Goal: Browse casually: Explore the website without a specific task or goal

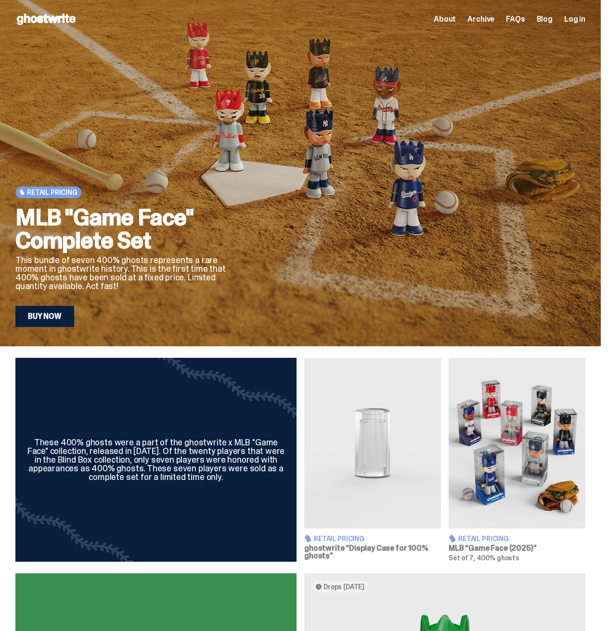
click at [454, 18] on span "About" at bounding box center [445, 19] width 22 height 8
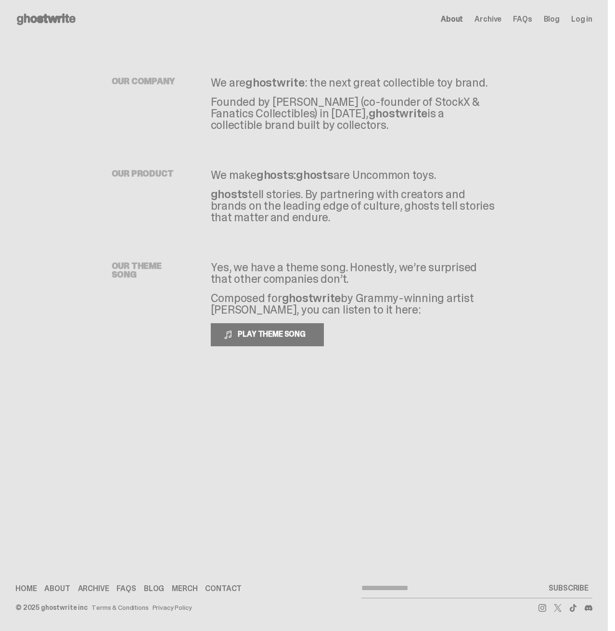
drag, startPoint x: 371, startPoint y: 64, endPoint x: 310, endPoint y: 57, distance: 60.5
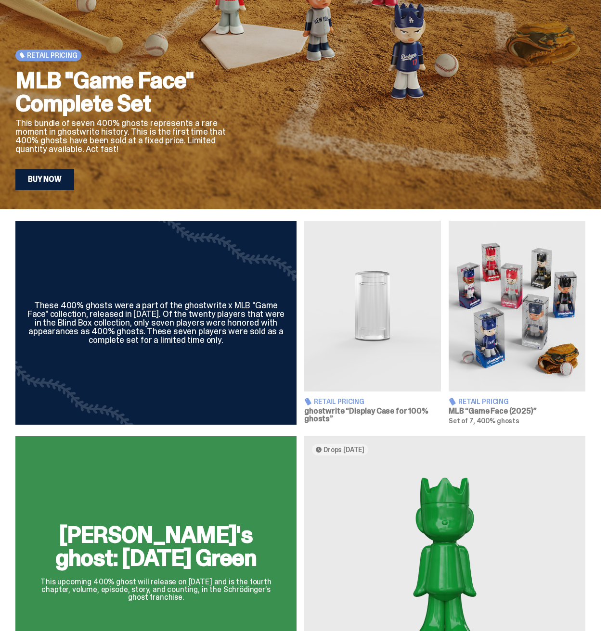
scroll to position [241, 0]
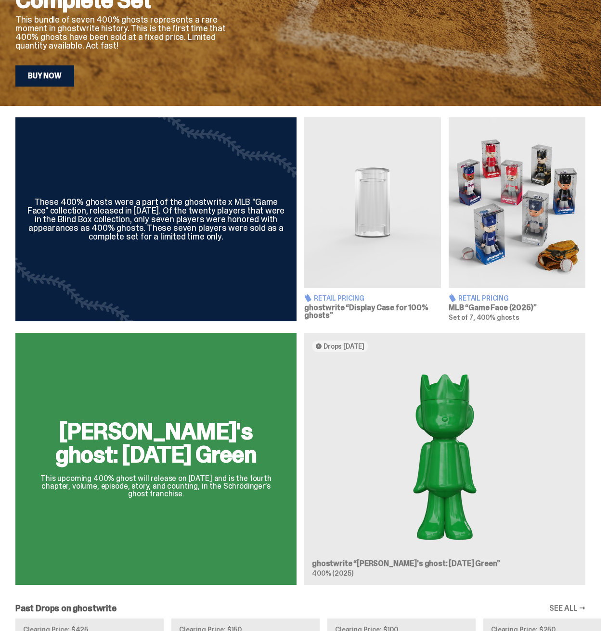
click at [458, 433] on div "[PERSON_NAME]'s ghost: [DATE] Green This upcoming 400% ghost will release on [D…" at bounding box center [300, 463] width 601 height 260
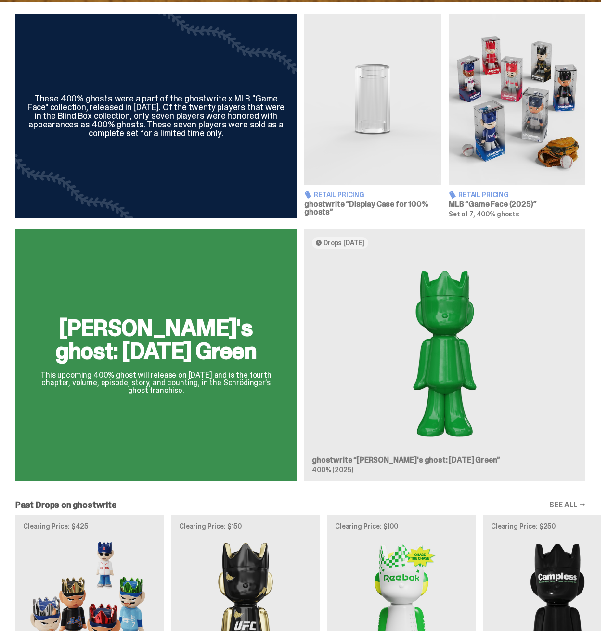
scroll to position [529, 0]
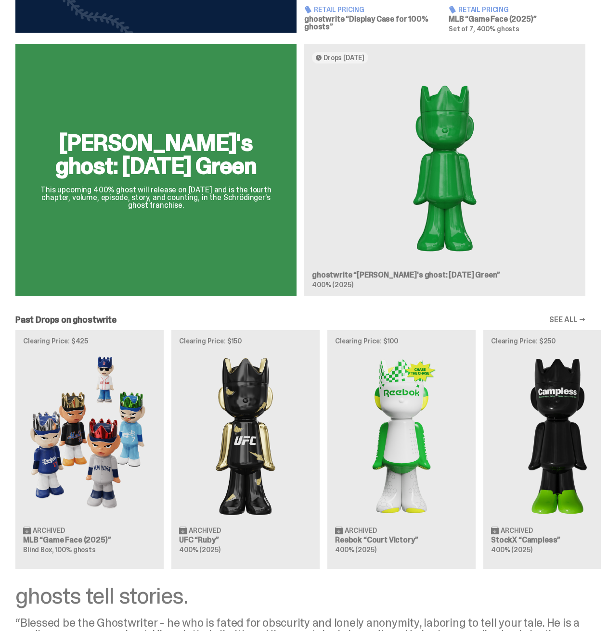
click at [194, 426] on div "Clearing Price: $425 Archived MLB “Game Face (2025)” Blind Box, 100% ghosts Cle…" at bounding box center [300, 449] width 601 height 239
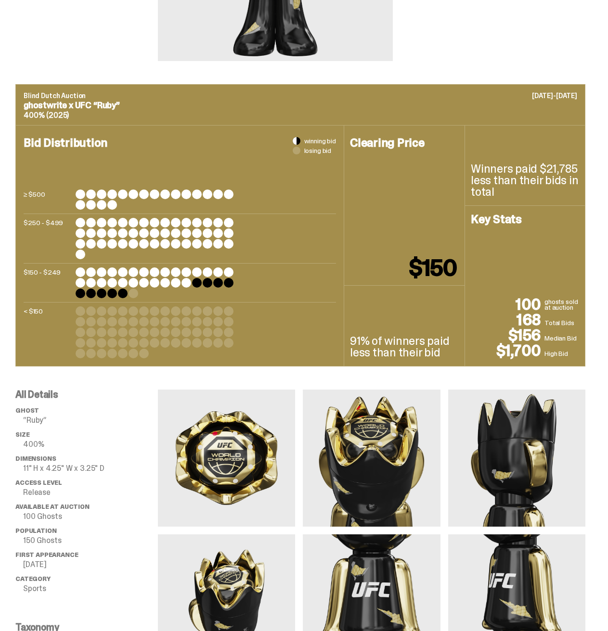
scroll to position [433, 0]
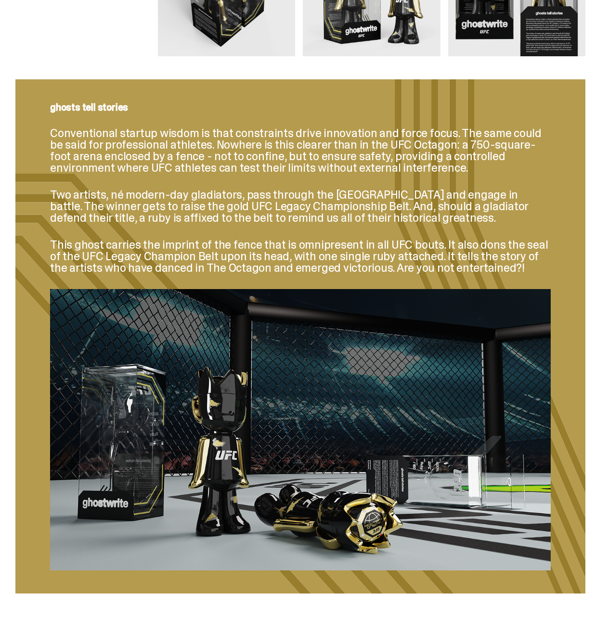
scroll to position [529, 0]
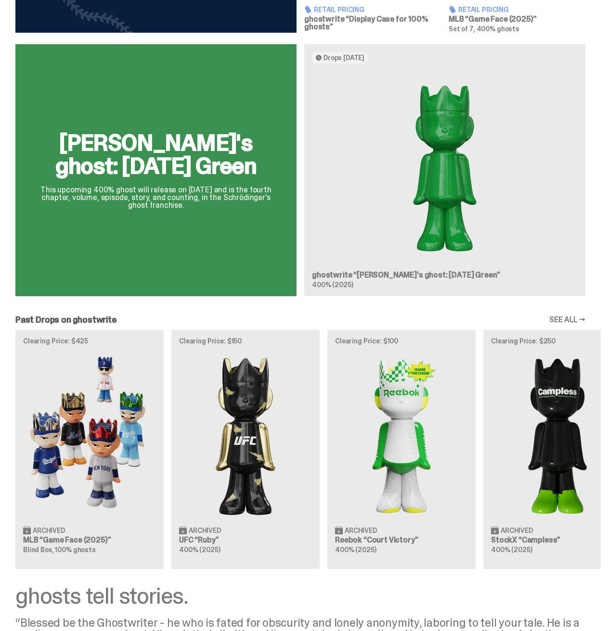
click at [429, 424] on div "Clearing Price: $425 Archived MLB “Game Face (2025)” Blind Box, 100% ghosts Cle…" at bounding box center [300, 449] width 601 height 239
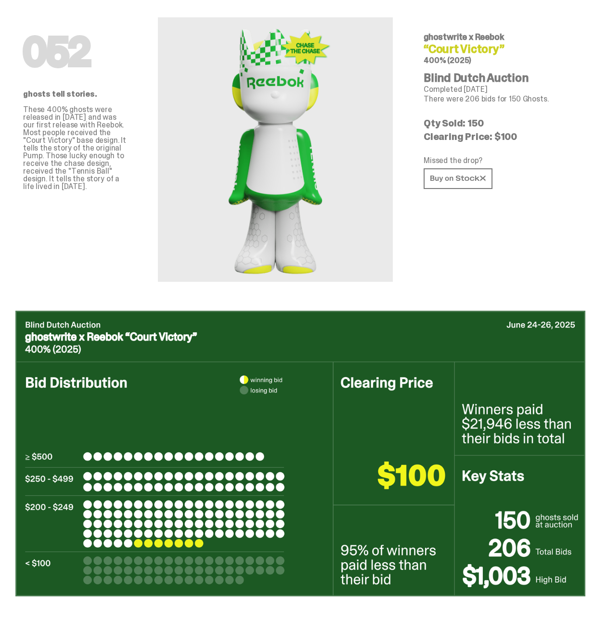
scroll to position [96, 0]
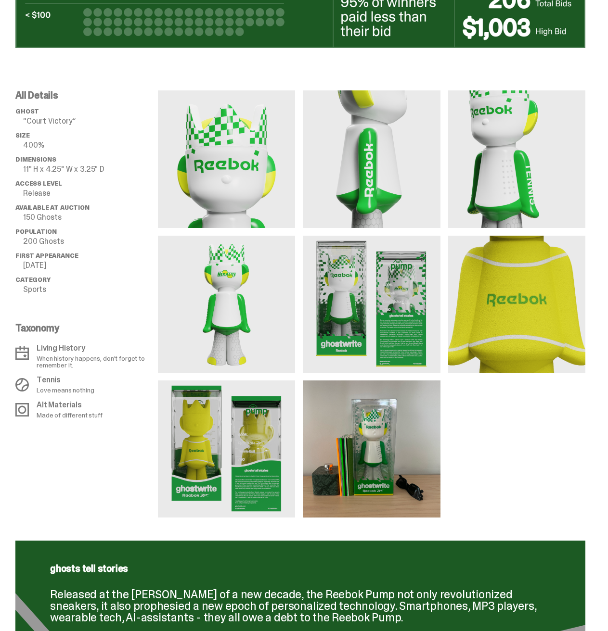
scroll to position [529, 0]
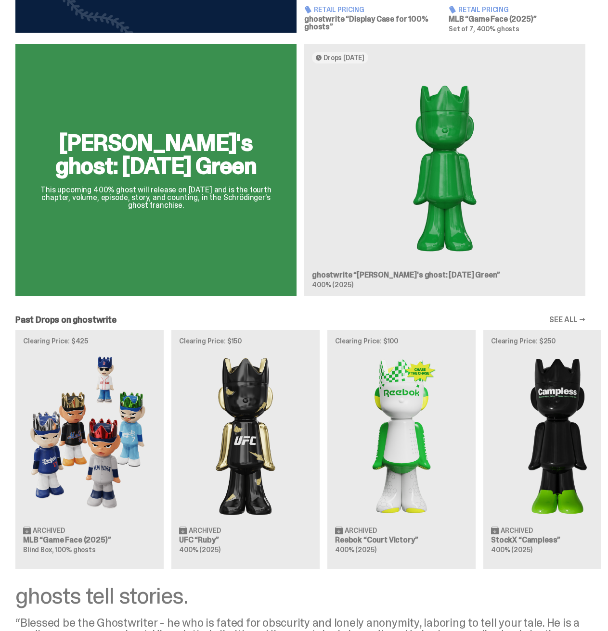
click at [540, 406] on div "Clearing Price: $425 Archived MLB “Game Face (2025)” Blind Box, 100% ghosts Cle…" at bounding box center [300, 449] width 601 height 239
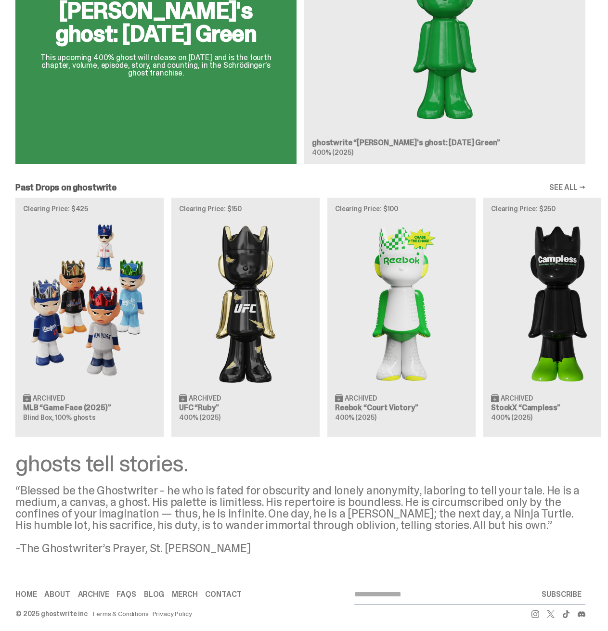
scroll to position [670, 0]
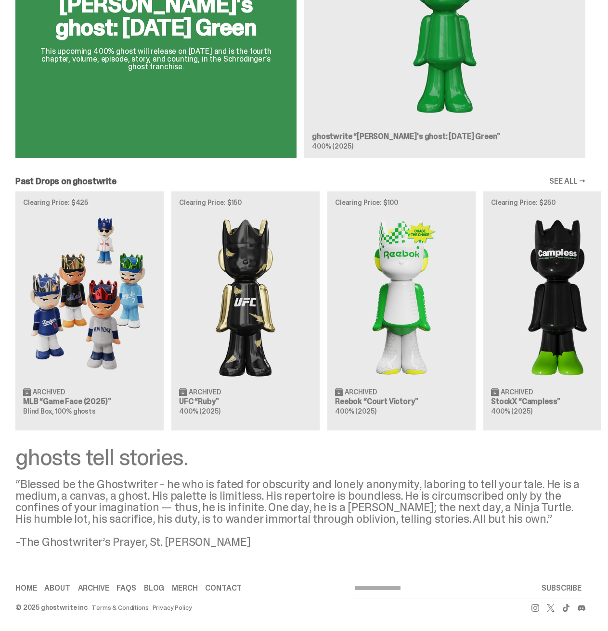
click at [94, 337] on div "Clearing Price: $425 Archived MLB “Game Face (2025)” Blind Box, 100% ghosts Cle…" at bounding box center [300, 311] width 601 height 239
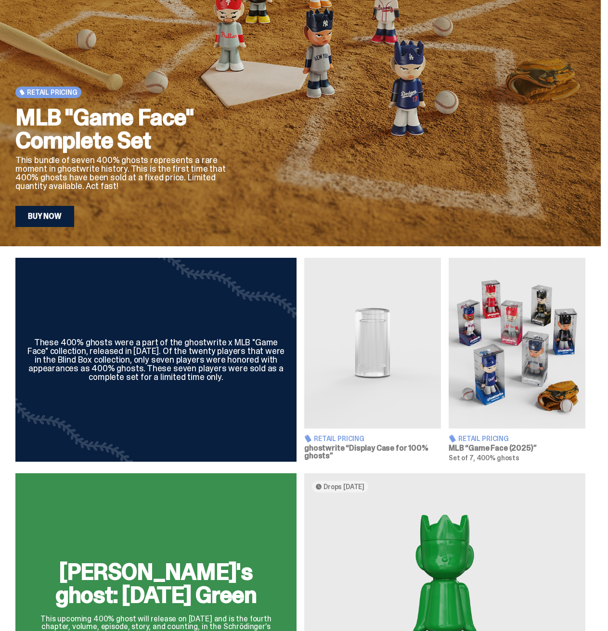
scroll to position [93, 0]
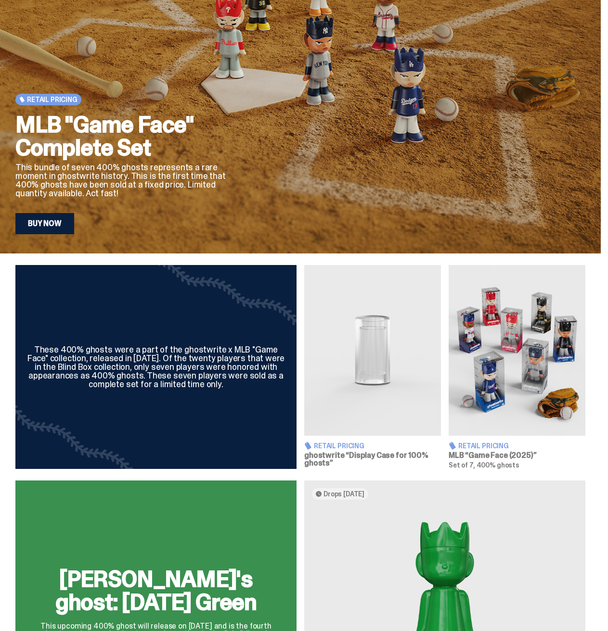
click at [356, 389] on img at bounding box center [372, 350] width 137 height 171
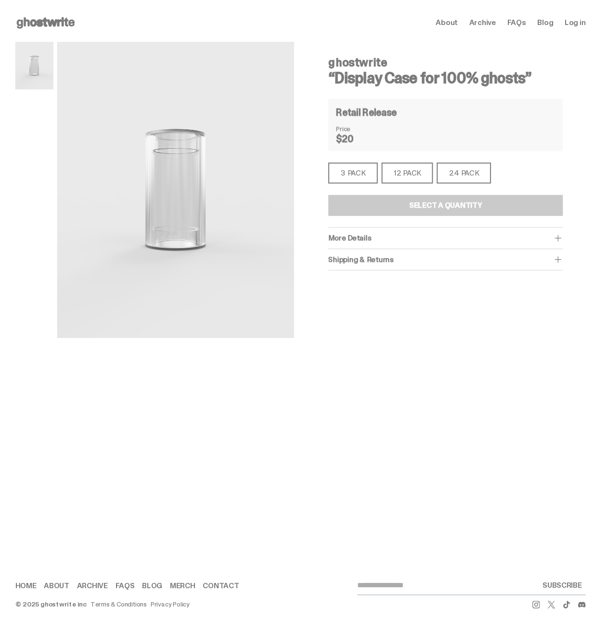
scroll to position [93, 0]
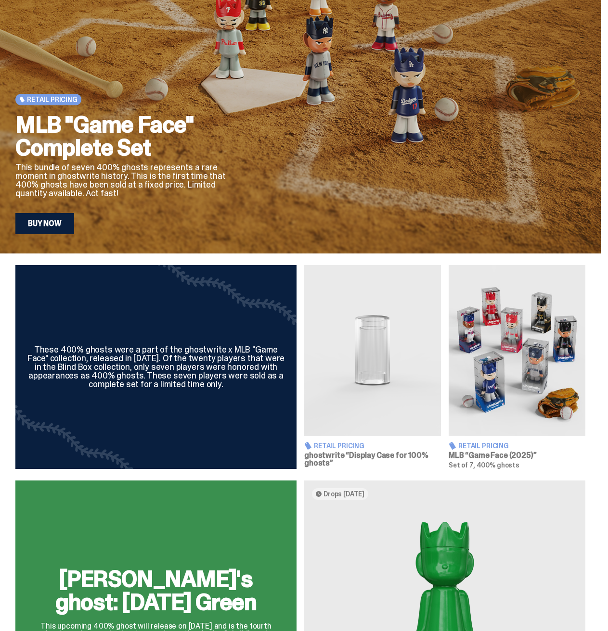
click at [516, 356] on img at bounding box center [517, 350] width 137 height 171
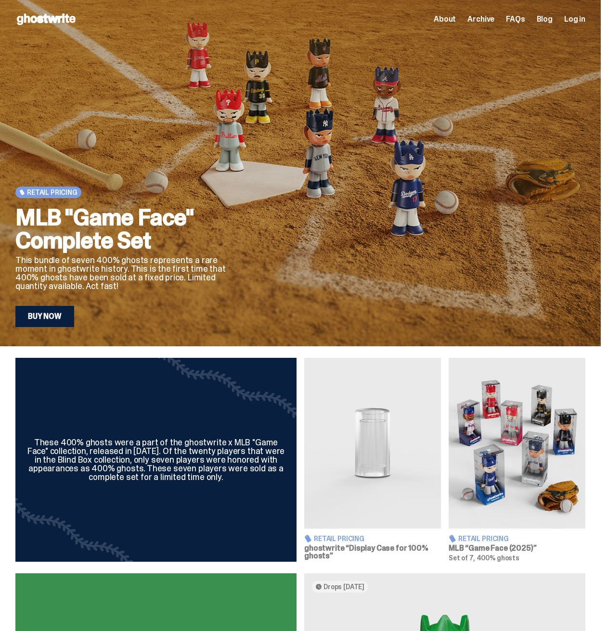
scroll to position [93, 0]
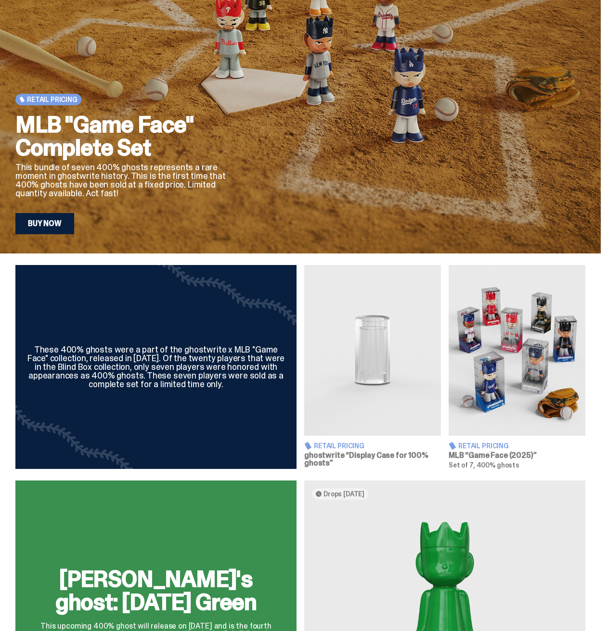
click at [383, 352] on img at bounding box center [372, 350] width 137 height 171
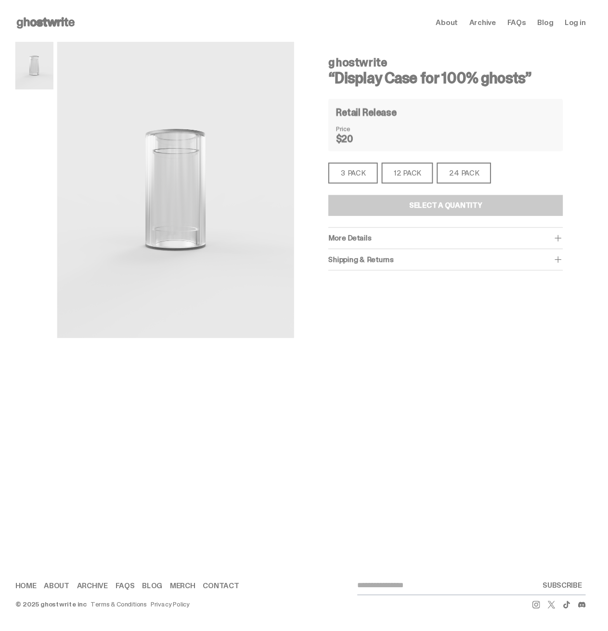
scroll to position [93, 0]
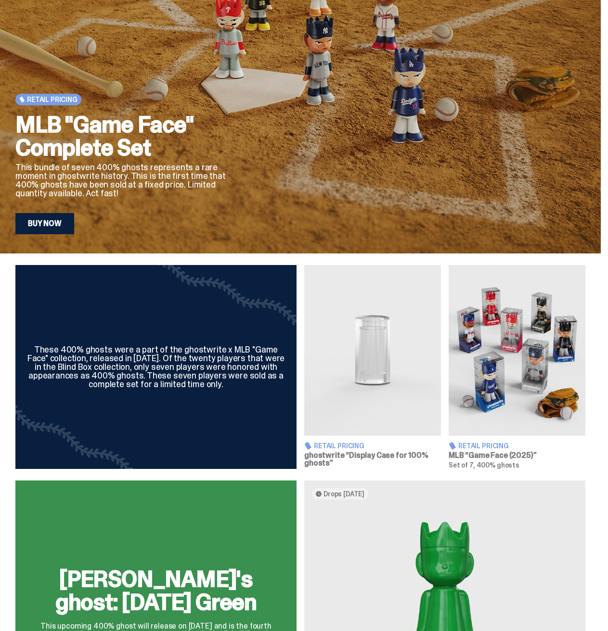
click at [528, 351] on img at bounding box center [517, 350] width 137 height 171
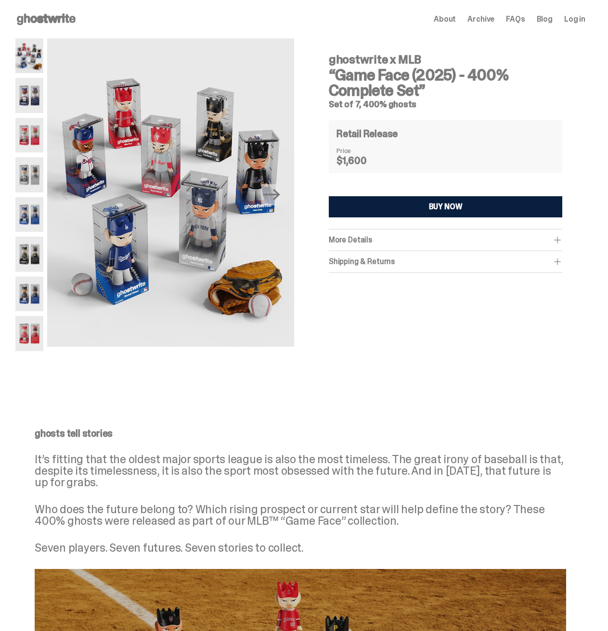
drag, startPoint x: 331, startPoint y: 247, endPoint x: 395, endPoint y: 261, distance: 64.9
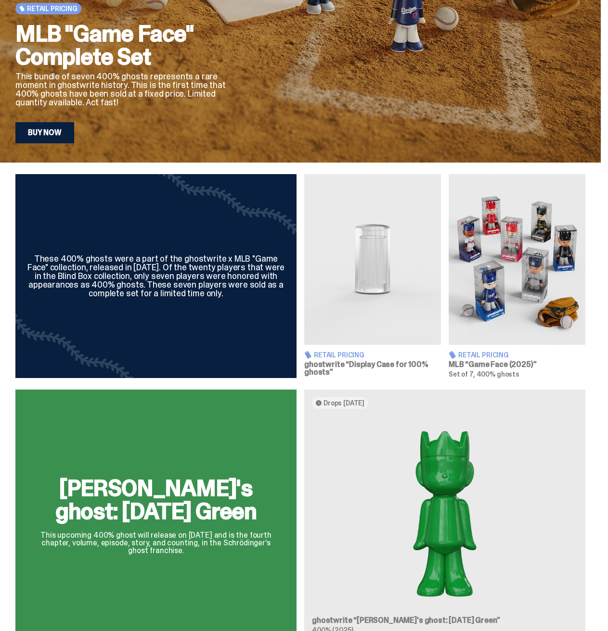
scroll to position [237, 0]
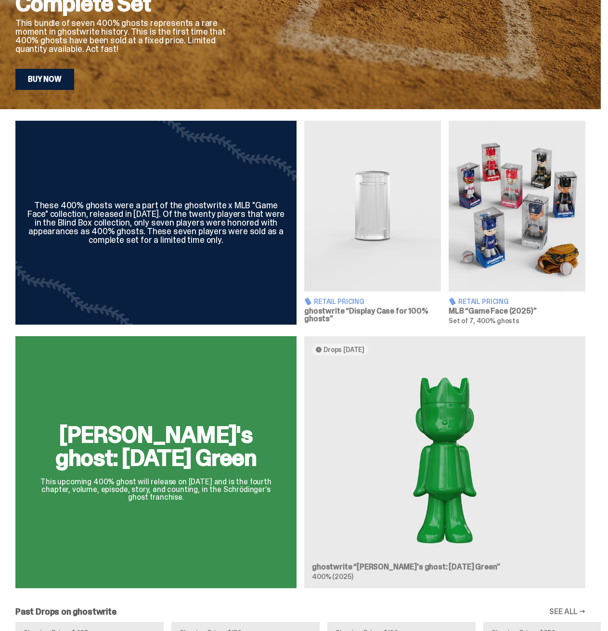
click at [204, 468] on div "[PERSON_NAME]'s ghost: [DATE] Green This upcoming 400% ghost will release on [D…" at bounding box center [300, 466] width 601 height 260
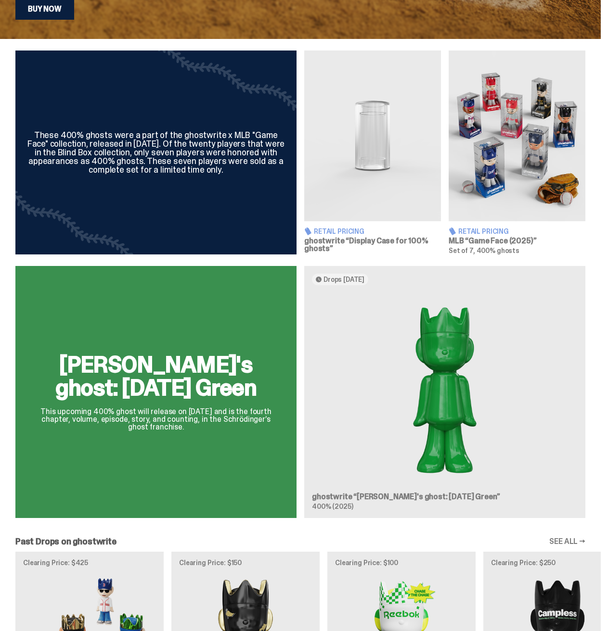
scroll to position [478, 0]
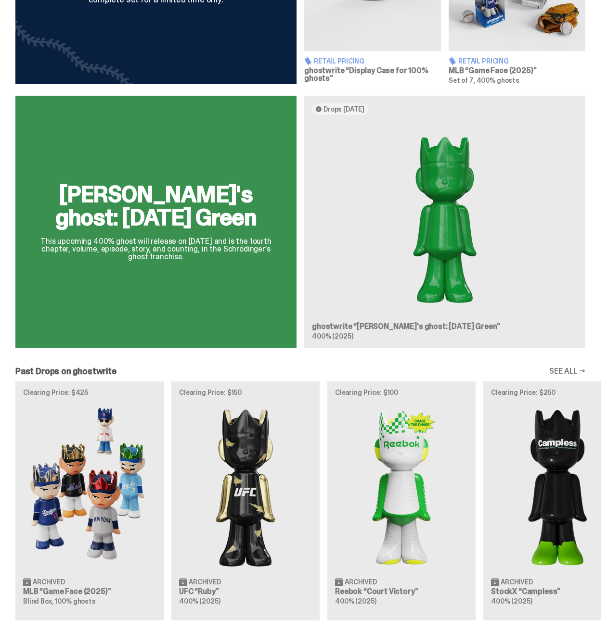
click at [581, 373] on link "SEE ALL →" at bounding box center [567, 372] width 36 height 8
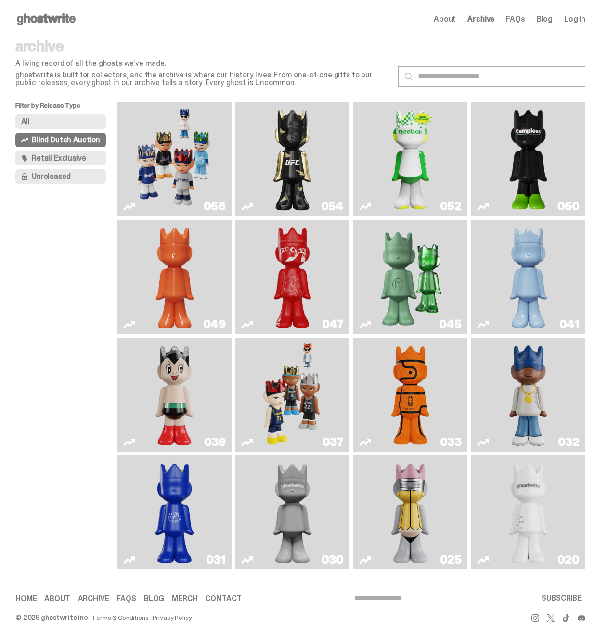
click at [329, 502] on link "030" at bounding box center [292, 513] width 103 height 106
click at [546, 386] on img "Swingman" at bounding box center [528, 395] width 60 height 106
click at [524, 393] on img "Swingman" at bounding box center [528, 395] width 60 height 106
click at [139, 399] on link "039" at bounding box center [174, 395] width 103 height 106
click at [207, 389] on link "039" at bounding box center [174, 395] width 103 height 106
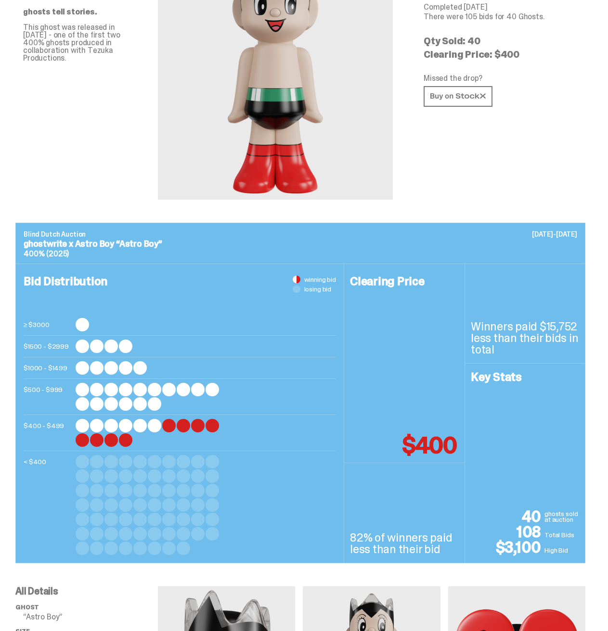
scroll to position [144, 0]
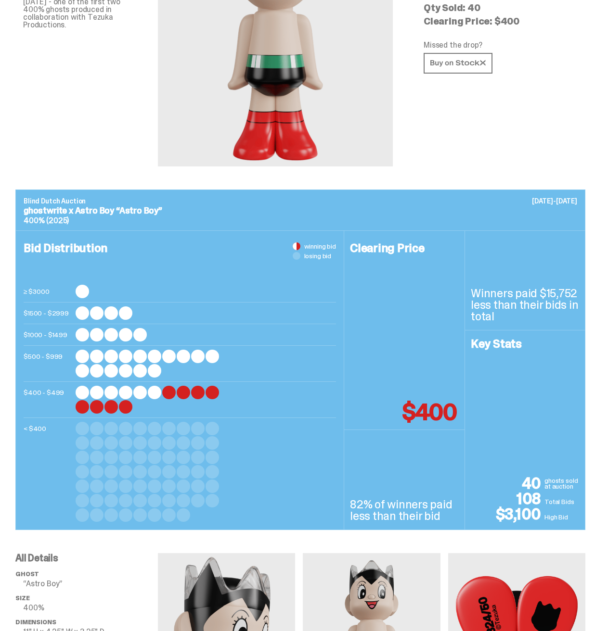
drag, startPoint x: 523, startPoint y: 331, endPoint x: 516, endPoint y: 312, distance: 20.1
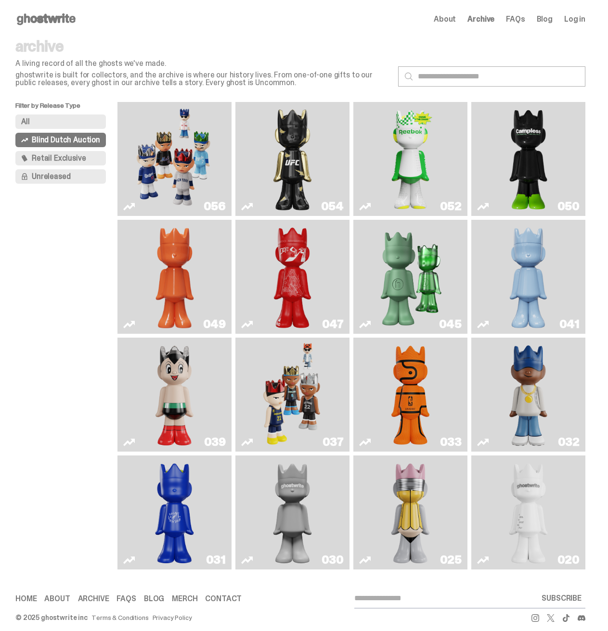
click at [540, 301] on img "Schrödinger's ghost: Winter Blue" at bounding box center [528, 277] width 46 height 106
click at [50, 15] on icon at bounding box center [46, 19] width 62 height 15
